Goal: Navigation & Orientation: Find specific page/section

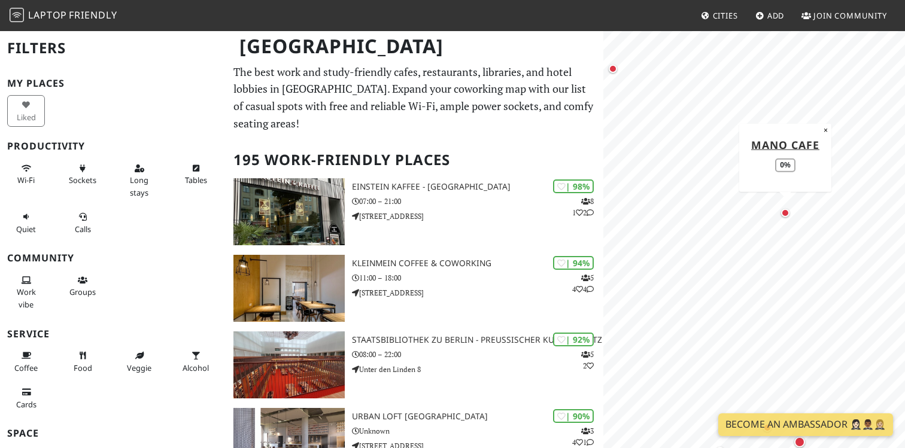
drag, startPoint x: 786, startPoint y: 210, endPoint x: 767, endPoint y: 191, distance: 26.7
click at [781, 209] on div "Map marker" at bounding box center [785, 213] width 8 height 8
click at [754, 194] on div "Map marker" at bounding box center [752, 191] width 11 height 11
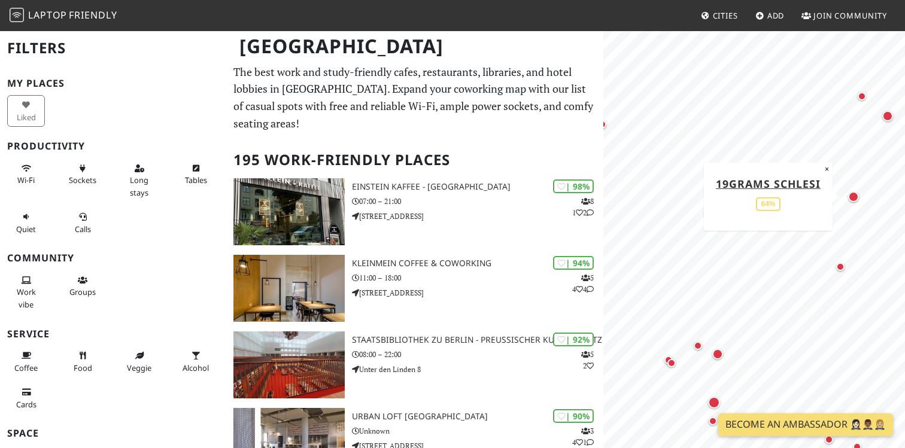
click at [854, 199] on div "Map marker" at bounding box center [853, 196] width 11 height 11
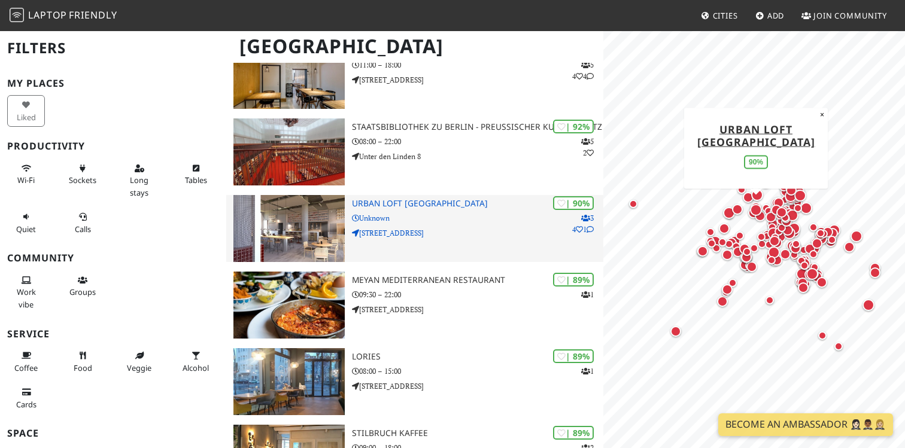
scroll to position [117, 0]
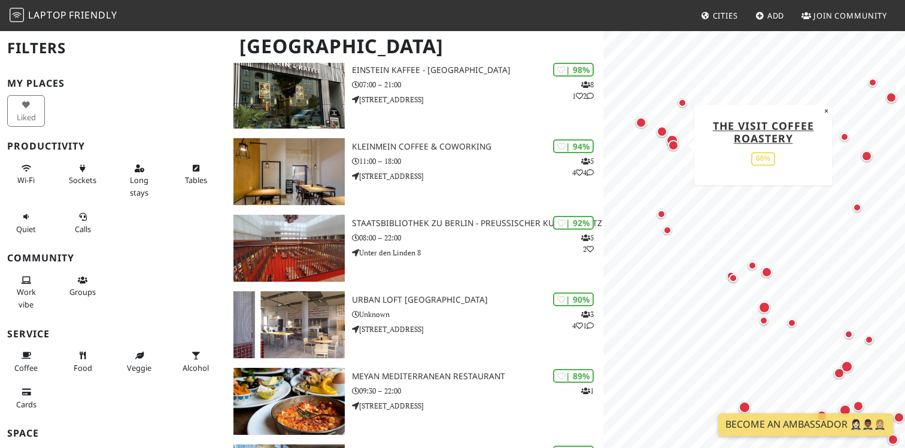
click at [672, 147] on div "Map marker" at bounding box center [673, 145] width 11 height 11
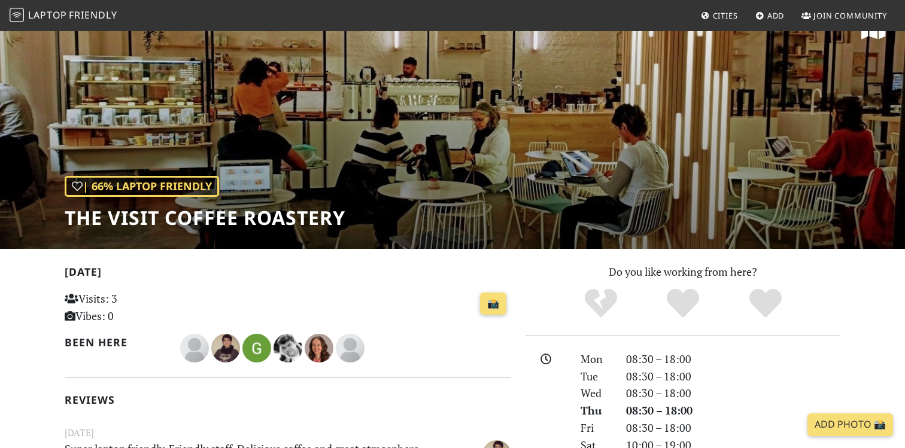
scroll to position [32, 0]
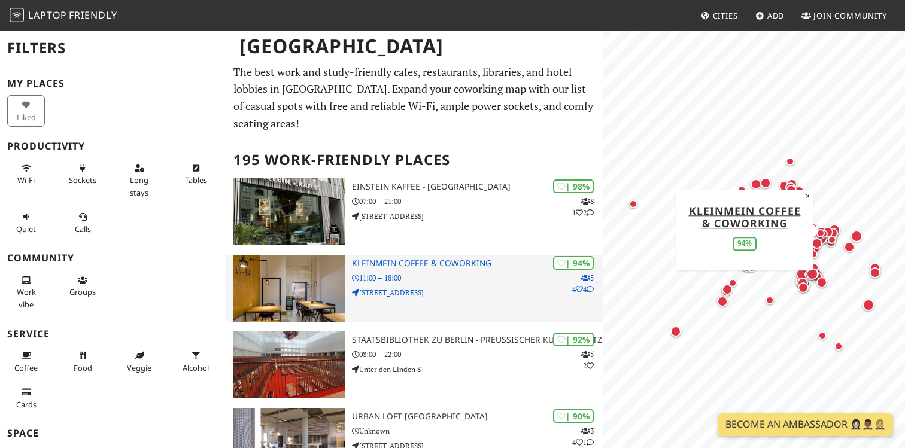
scroll to position [4847, 0]
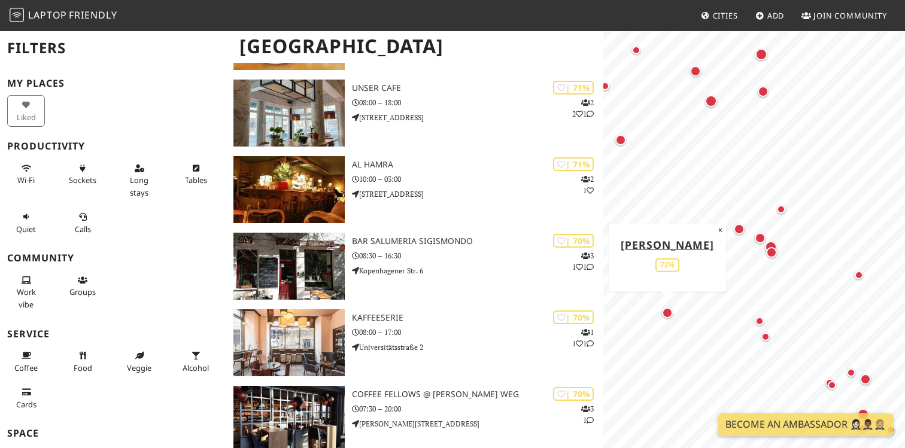
click at [670, 311] on div "Map marker" at bounding box center [667, 313] width 11 height 11
